Goal: Information Seeking & Learning: Check status

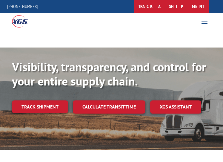
click at [169, 4] on link "track a shipment" at bounding box center [171, 6] width 75 height 13
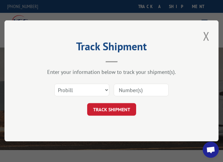
click at [139, 91] on input at bounding box center [140, 90] width 55 height 13
paste input "17400697"
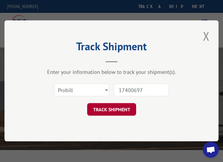
type input "17400697"
click at [118, 113] on button "TRACK SHIPMENT" at bounding box center [111, 109] width 49 height 13
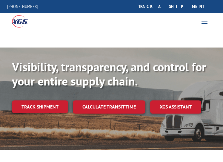
click at [188, 7] on link "track a shipment" at bounding box center [171, 6] width 75 height 13
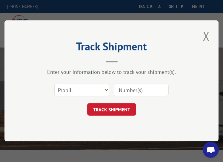
click at [148, 93] on input at bounding box center [140, 90] width 55 height 13
paste input "17401649"
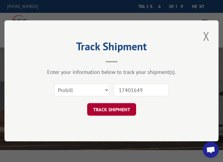
type input "17401649"
click at [114, 114] on button "TRACK SHIPMENT" at bounding box center [111, 109] width 49 height 13
